Goal: Information Seeking & Learning: Check status

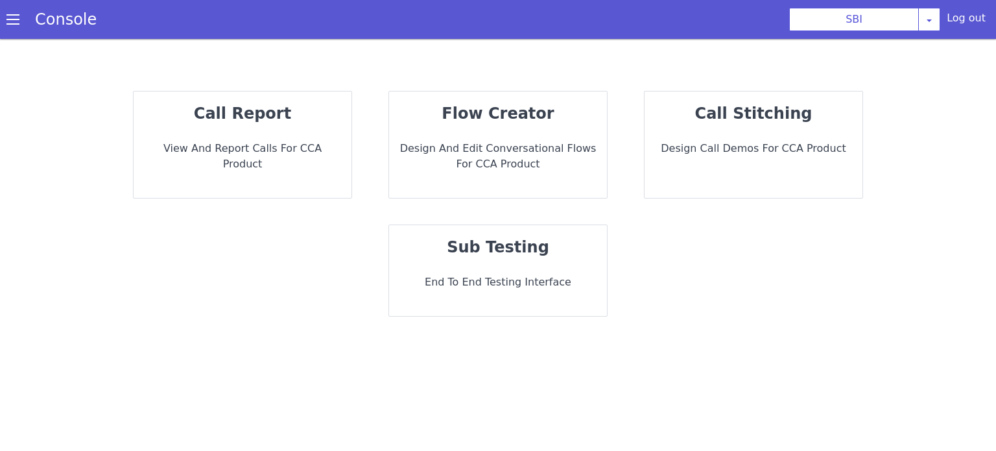
click at [324, 149] on p "View and report calls for CCA Product" at bounding box center [242, 156] width 197 height 31
click at [247, 120] on strong "call report" at bounding box center [242, 113] width 97 height 18
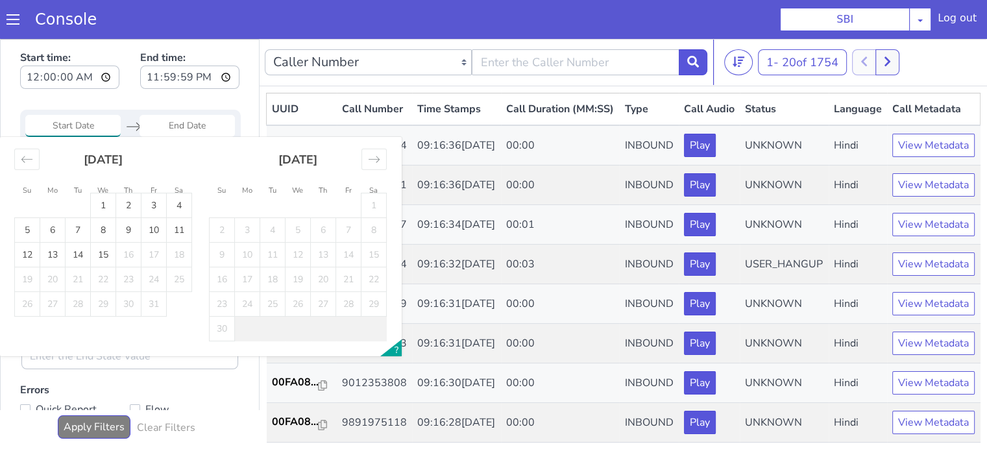
click at [80, 127] on input "Start Date" at bounding box center [72, 126] width 95 height 22
click at [25, 163] on icon "Move backward to switch to the previous month." at bounding box center [27, 159] width 12 height 12
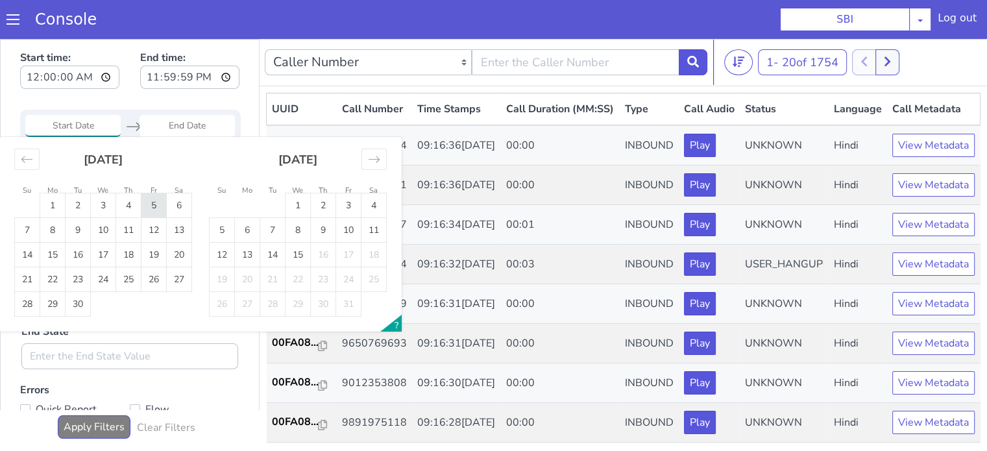
click at [164, 210] on td "5" at bounding box center [153, 205] width 25 height 25
type input "05 Sep 2025"
click at [164, 210] on td "5" at bounding box center [153, 205] width 25 height 25
type input "05 Sep 2025"
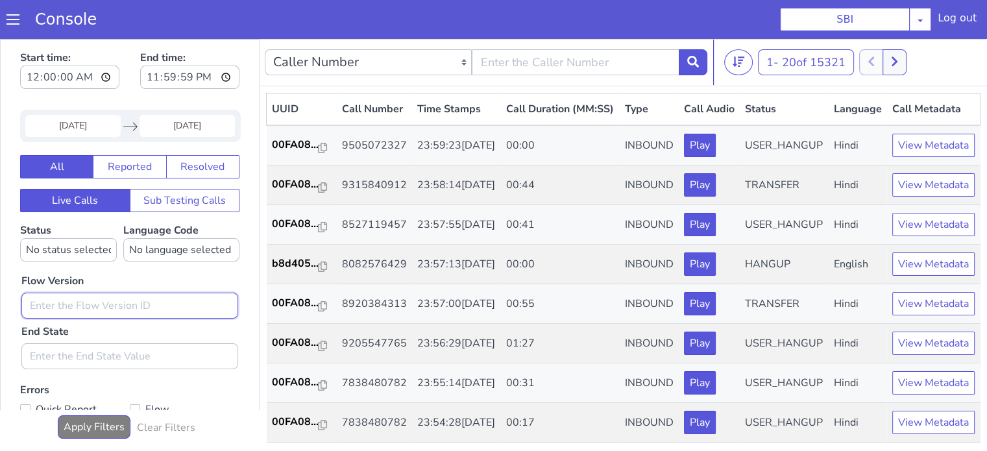
click at [193, 295] on input "text" at bounding box center [129, 306] width 217 height 26
type input "0.1.4"
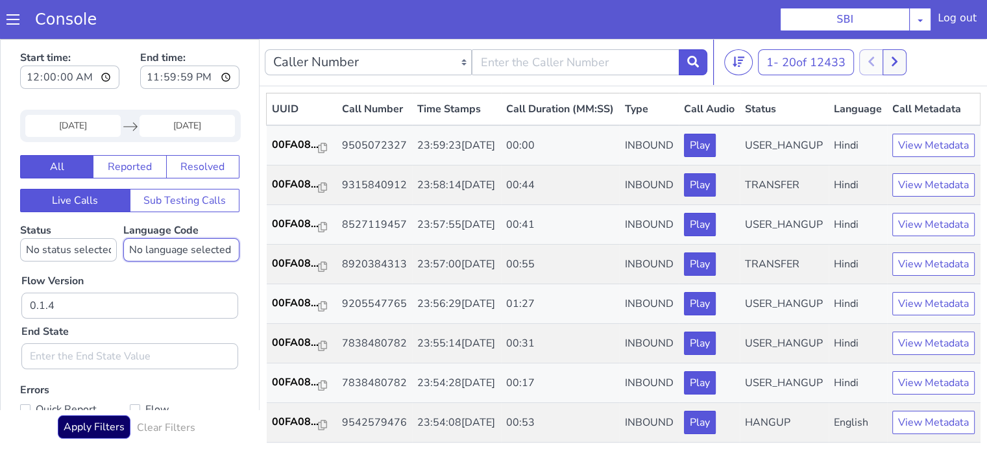
click at [165, 248] on select "No language selected Hindi English Tamil Telugu Kanada Marathi Malayalam Gujara…" at bounding box center [181, 249] width 116 height 23
select select "hi"
click at [123, 238] on select "No language selected Hindi English Tamil Telugu Kanada Marathi Malayalam Gujara…" at bounding box center [181, 249] width 116 height 23
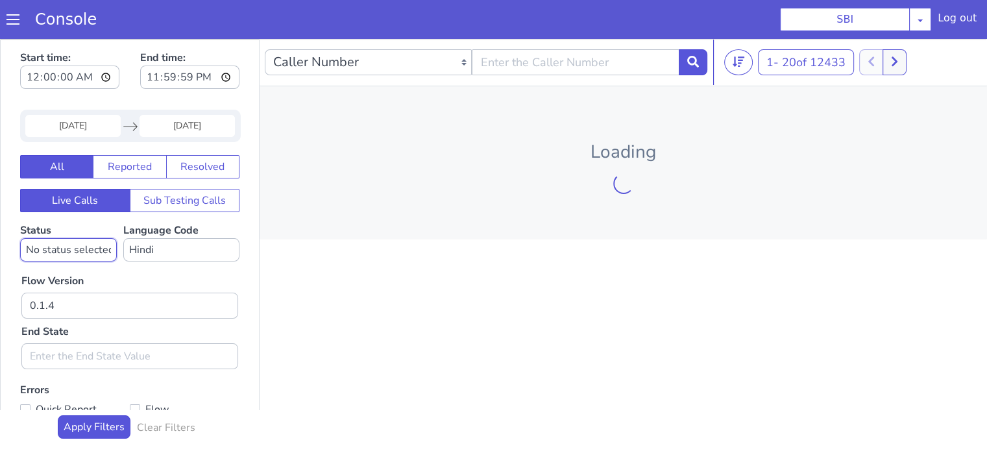
click at [77, 239] on select "No status selected HANGUP USER_HANGUP TRANSFER UNKNOWN" at bounding box center [68, 249] width 97 height 23
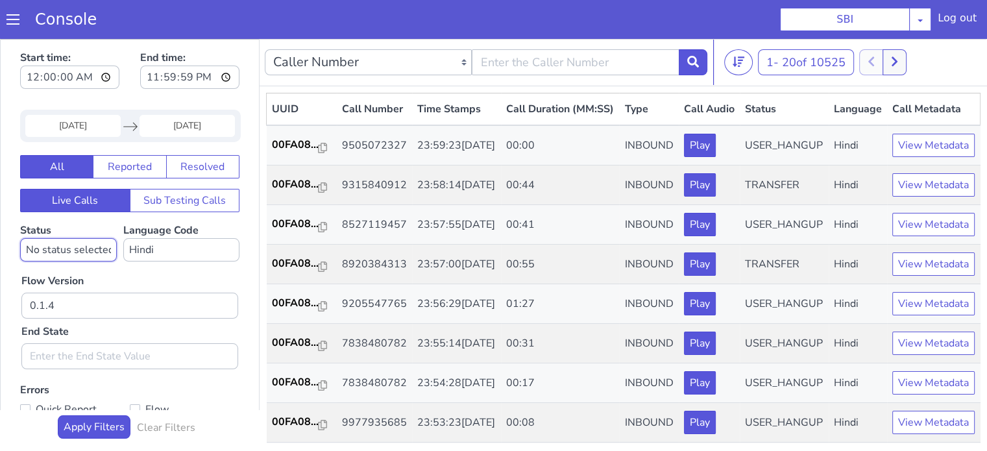
select select
click at [20, 238] on select "No status selected HANGUP USER_HANGUP TRANSFER UNKNOWN" at bounding box center [68, 249] width 97 height 23
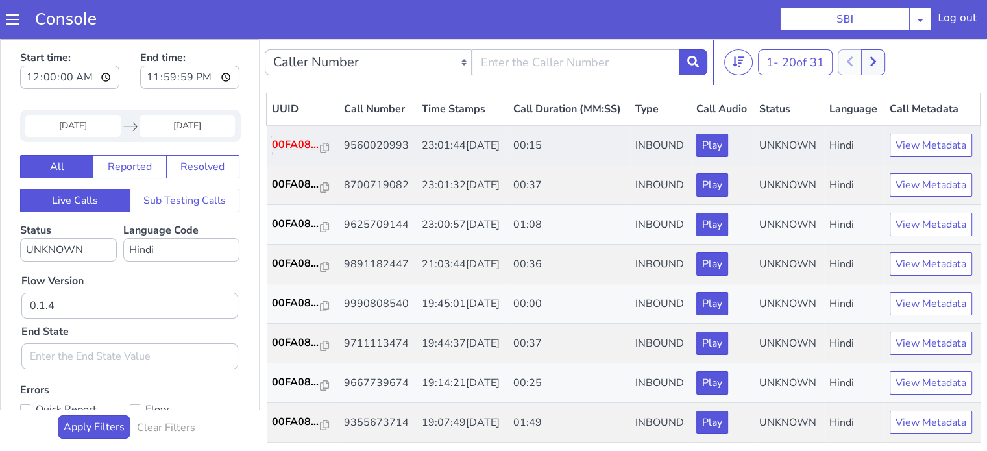
click at [308, 152] on p "00FA08..." at bounding box center [296, 145] width 49 height 16
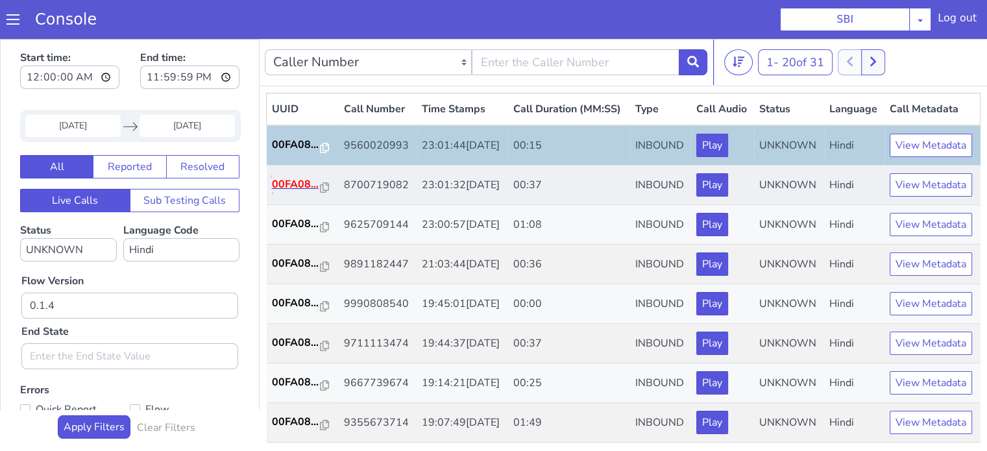
click at [304, 192] on p "00FA08..." at bounding box center [296, 184] width 49 height 16
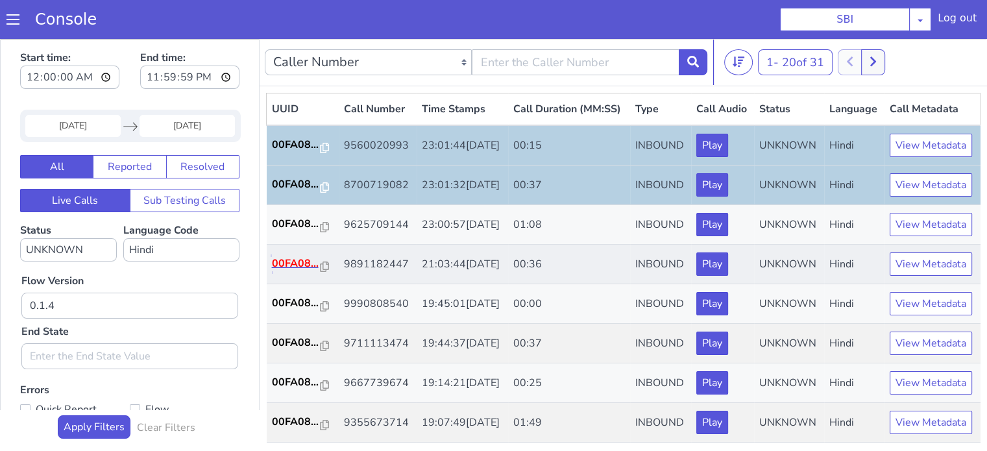
click at [297, 271] on p "00FA08..." at bounding box center [296, 264] width 49 height 16
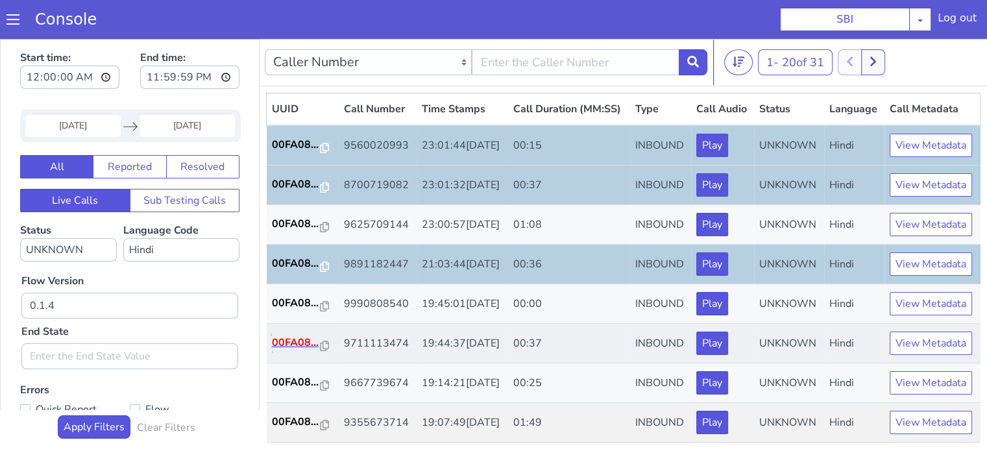
click at [303, 350] on p "00FA08..." at bounding box center [296, 343] width 49 height 16
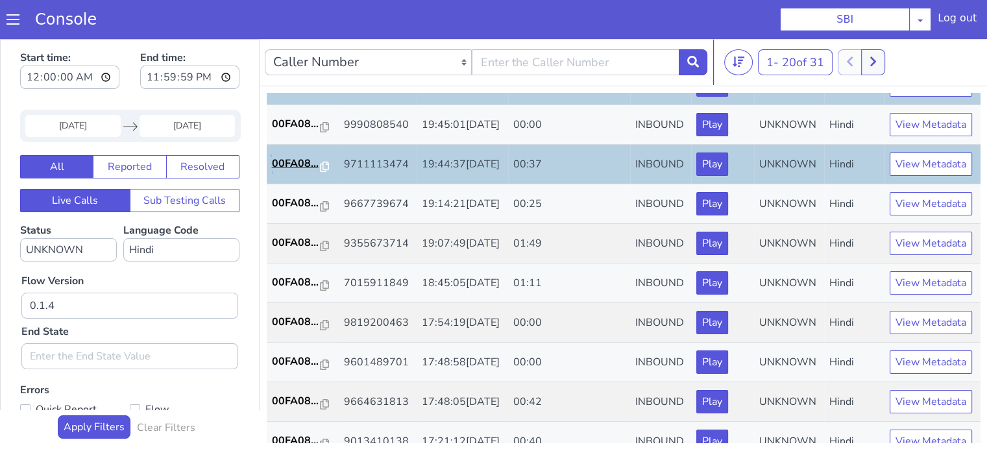
scroll to position [285, 0]
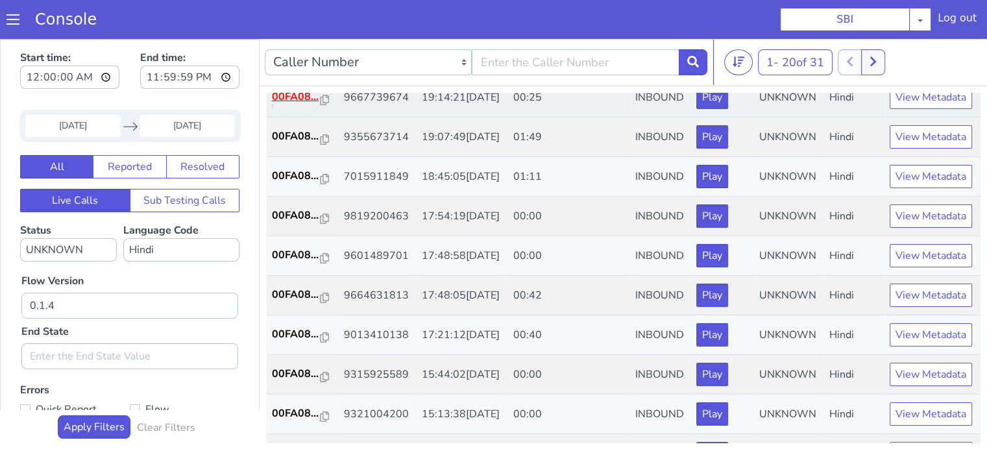
click at [288, 104] on p "00FA08..." at bounding box center [296, 97] width 49 height 16
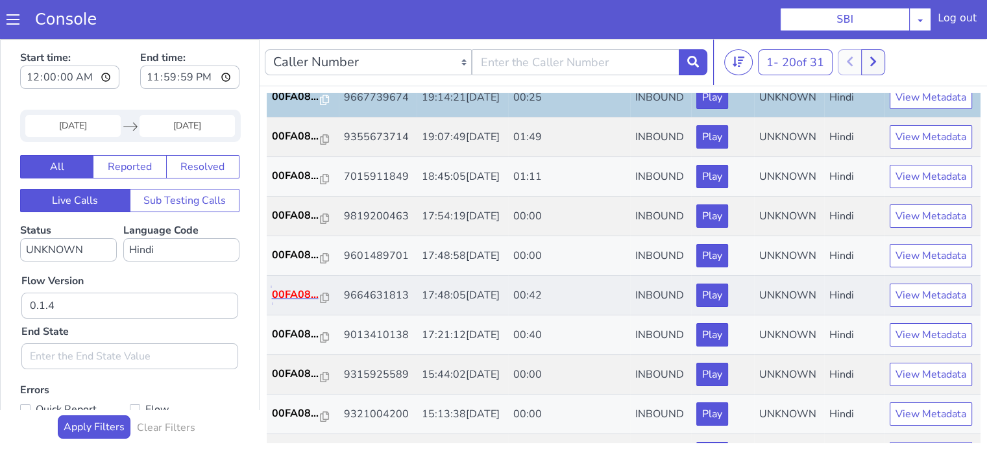
click at [295, 302] on p "00FA08..." at bounding box center [296, 295] width 49 height 16
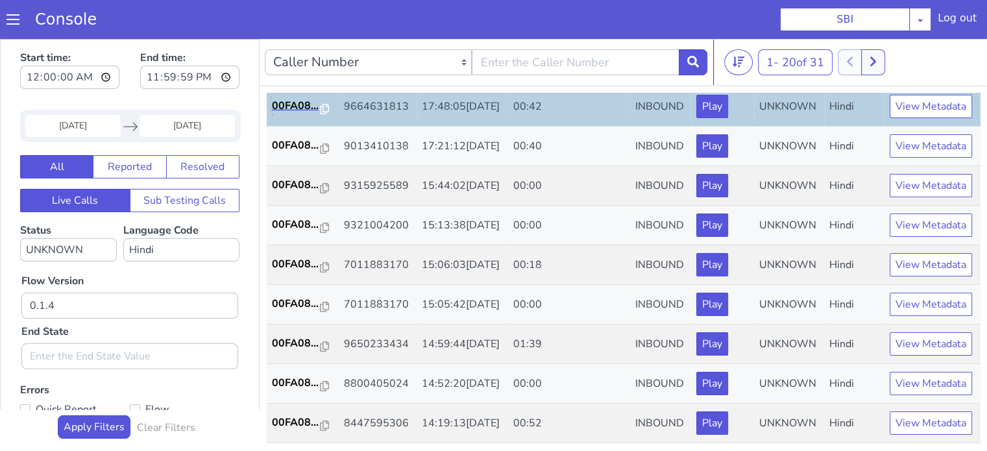
scroll to position [519, 0]
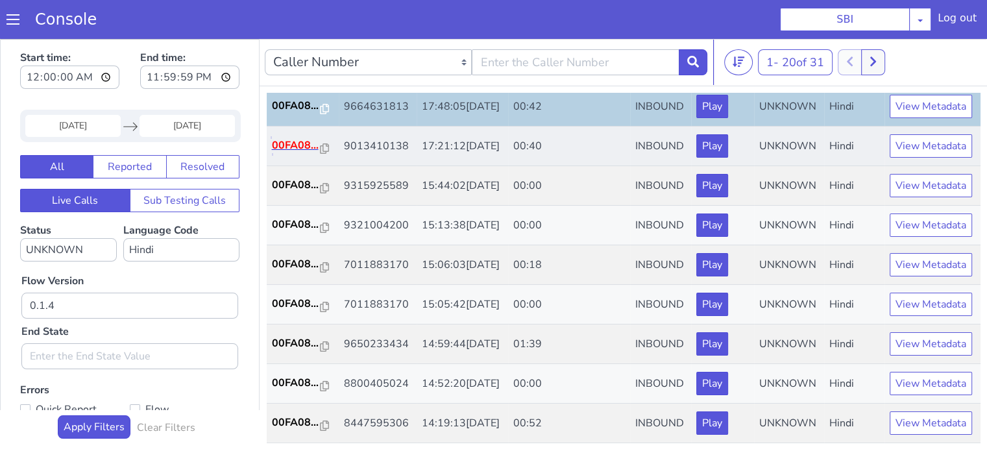
click at [289, 153] on p "00FA08..." at bounding box center [296, 146] width 49 height 16
